Goal: Information Seeking & Learning: Check status

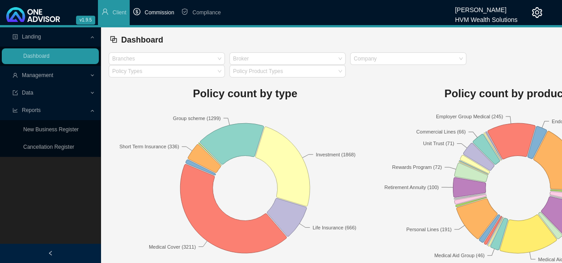
click at [167, 15] on span "Commission" at bounding box center [159, 12] width 30 height 6
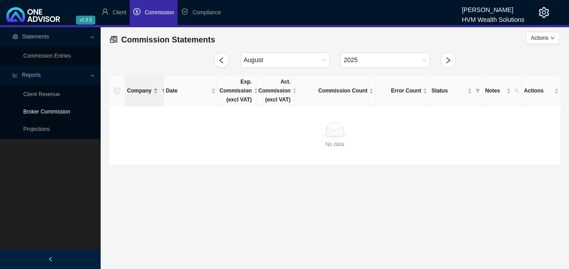
click at [62, 114] on link "Broker Commission" at bounding box center [46, 112] width 47 height 6
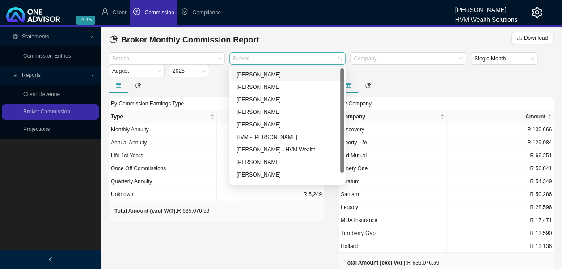
click at [279, 56] on div at bounding box center [283, 58] width 104 height 7
click at [263, 75] on div "[PERSON_NAME]" at bounding box center [288, 74] width 102 height 9
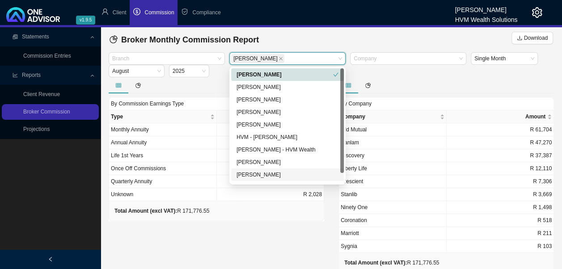
click at [278, 217] on div "Total Amount (excl VAT): R 171,776.55" at bounding box center [217, 211] width 216 height 20
